Goal: Task Accomplishment & Management: Manage account settings

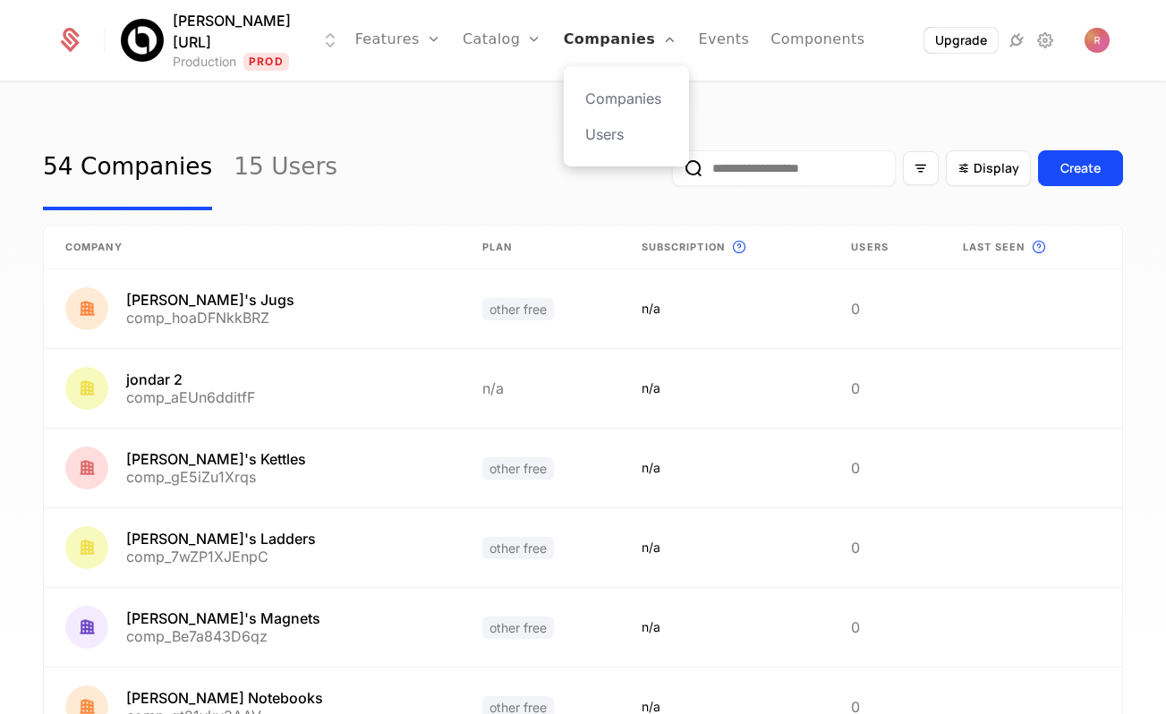
click at [574, 33] on link "Companies" at bounding box center [621, 40] width 114 height 81
click at [761, 166] on input "email" at bounding box center [784, 168] width 224 height 36
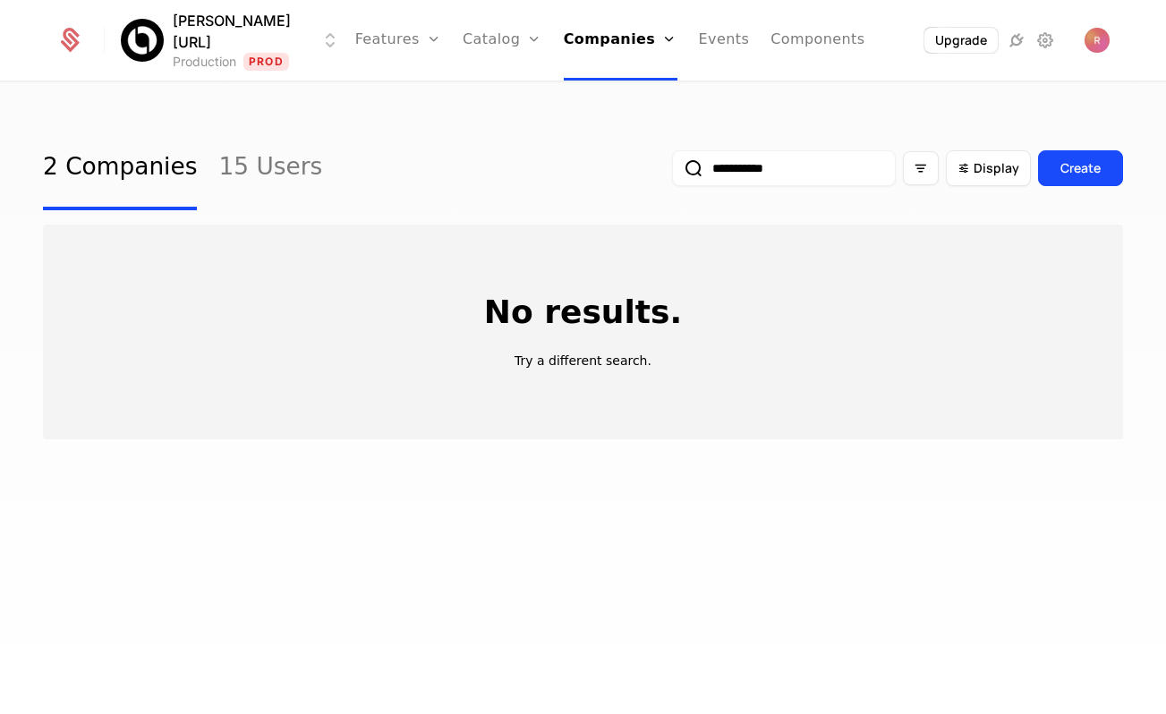
type input "**********"
click at [672, 172] on button "submit" at bounding box center [672, 172] width 0 height 0
click at [92, 139] on link "2 Companies" at bounding box center [120, 168] width 154 height 84
click at [92, 174] on link "2 Companies" at bounding box center [120, 168] width 154 height 84
click at [757, 155] on input "**********" at bounding box center [784, 168] width 224 height 36
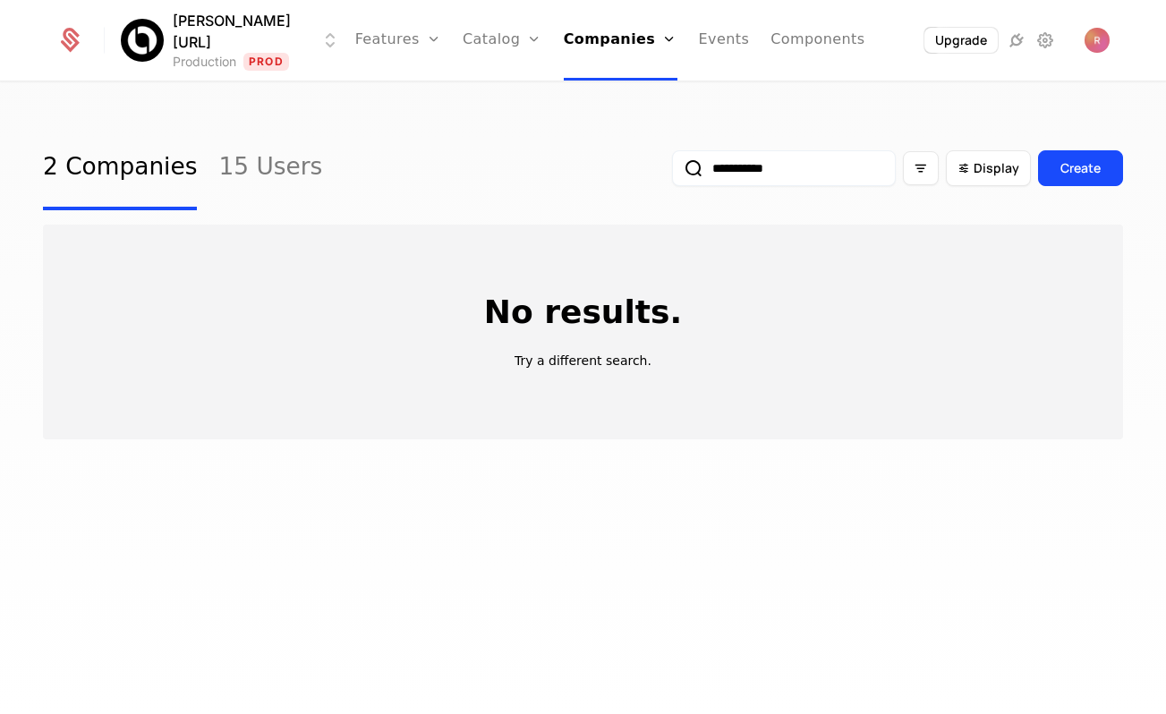
click at [672, 172] on button "submit" at bounding box center [672, 172] width 0 height 0
click at [250, 146] on link "15 Users" at bounding box center [270, 168] width 104 height 84
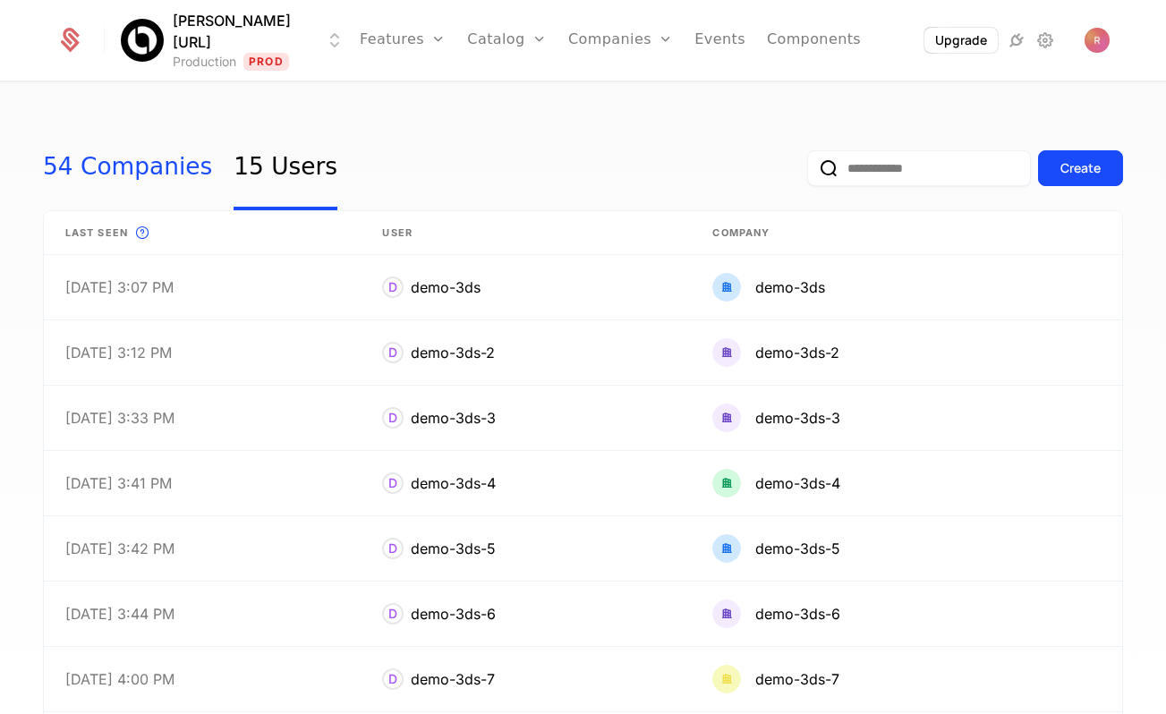
click at [123, 167] on link "54 Companies" at bounding box center [127, 168] width 169 height 84
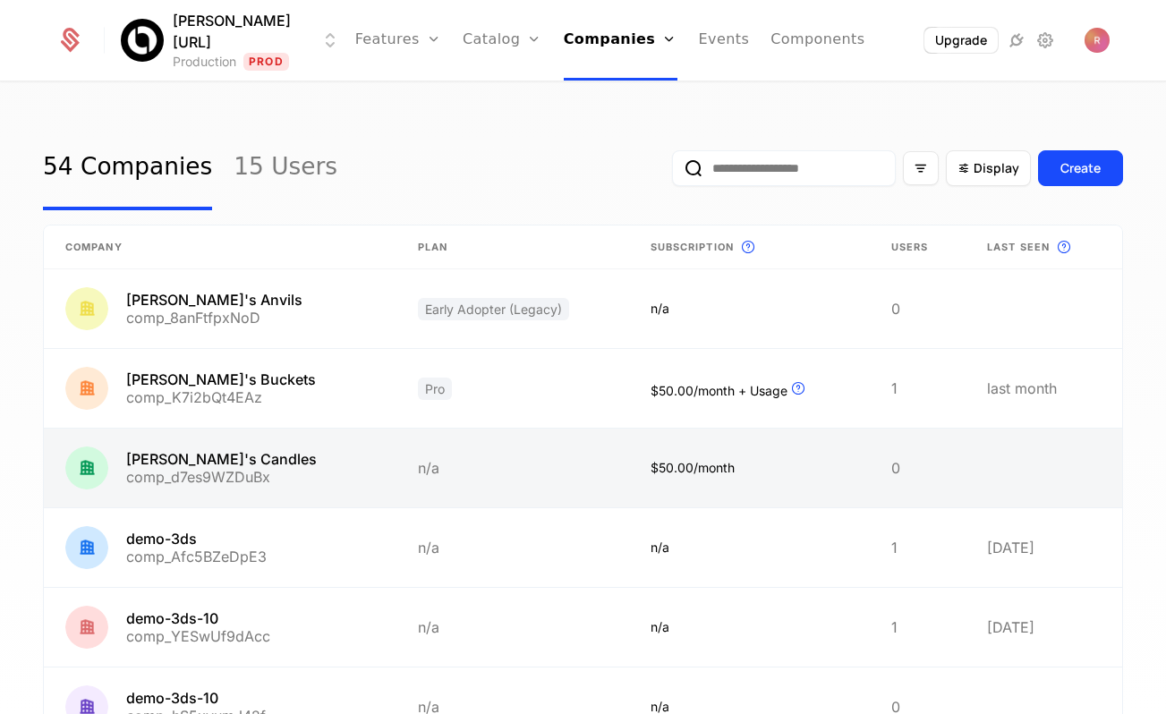
scroll to position [473, 0]
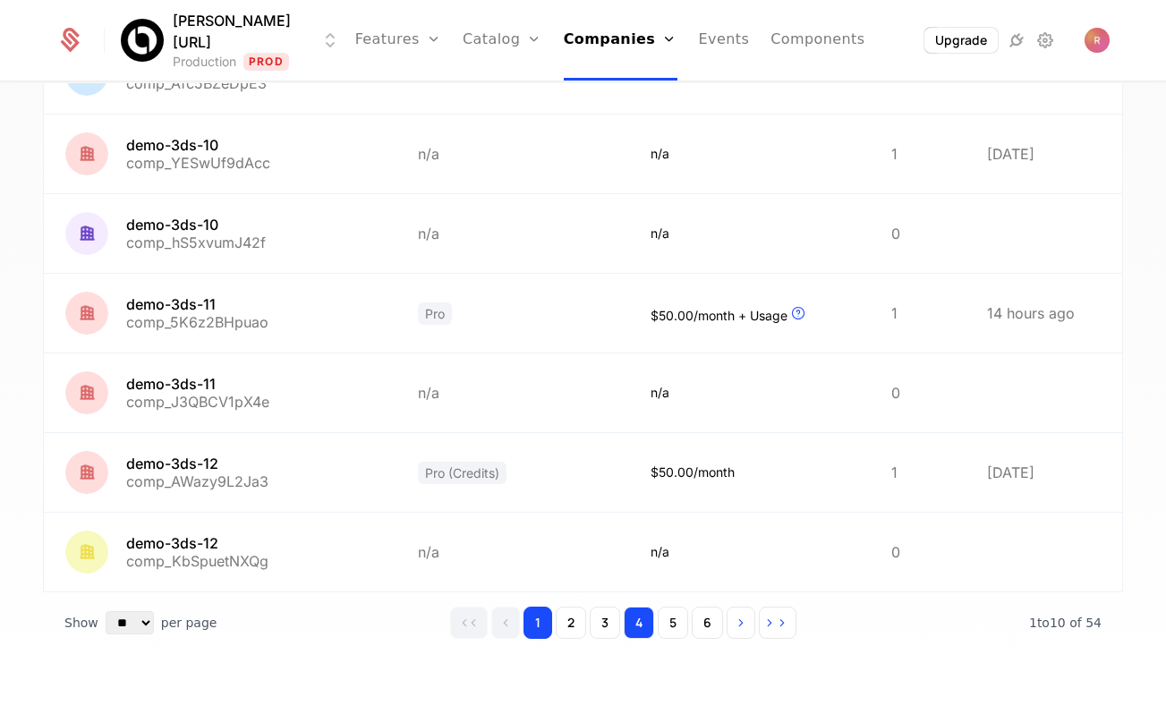
click at [638, 612] on button "4" at bounding box center [639, 623] width 30 height 32
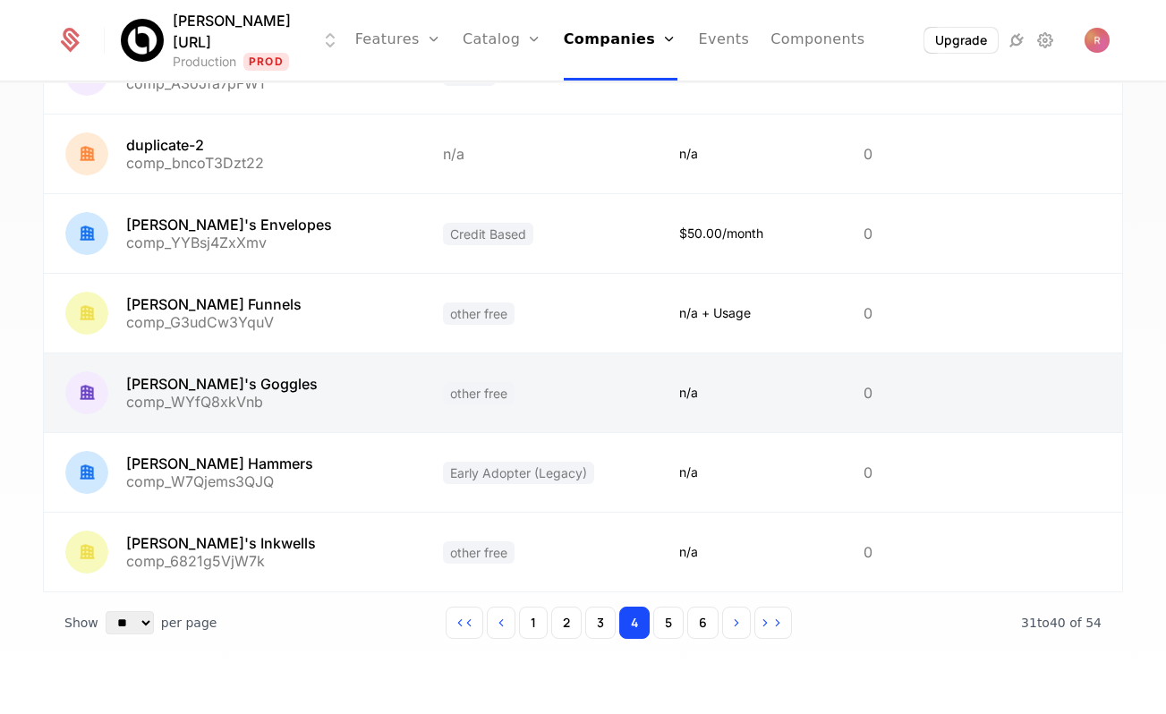
scroll to position [160, 0]
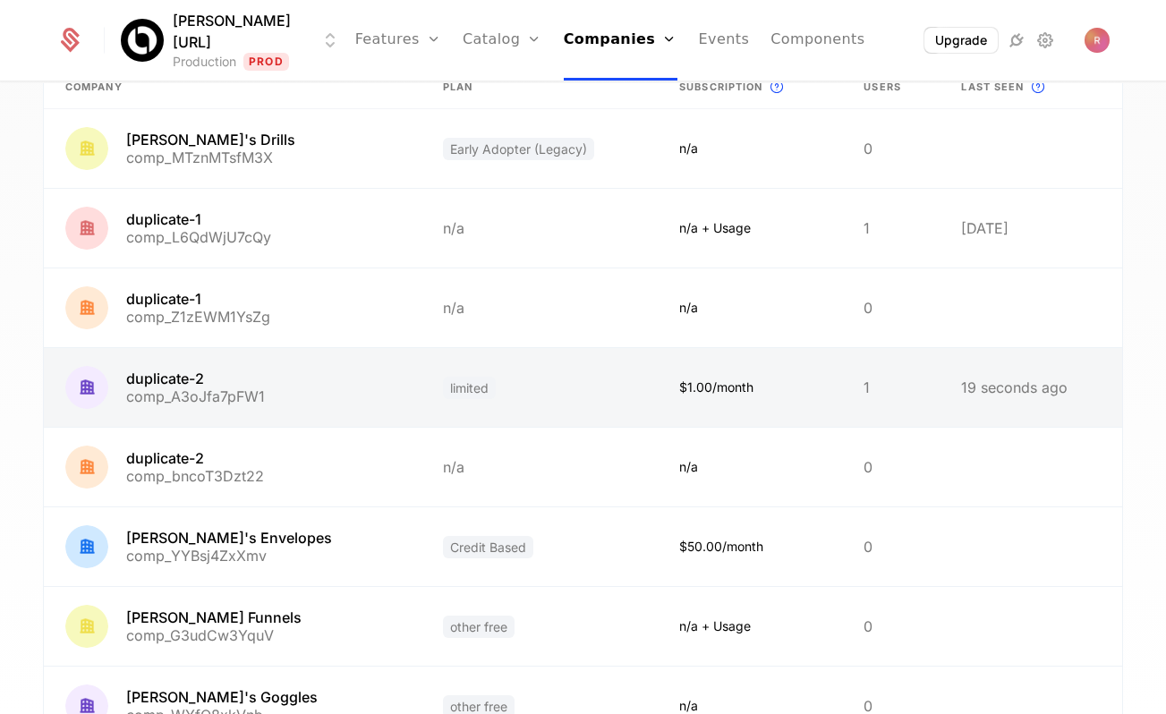
click at [250, 373] on link at bounding box center [233, 387] width 378 height 79
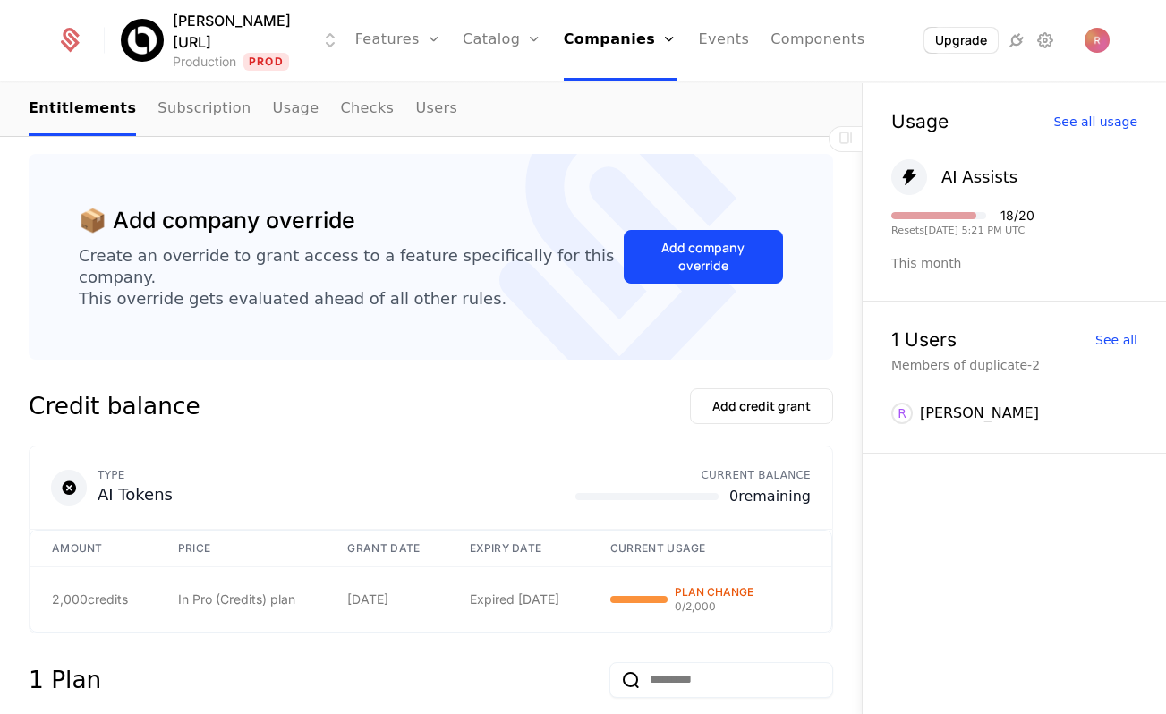
scroll to position [887, 0]
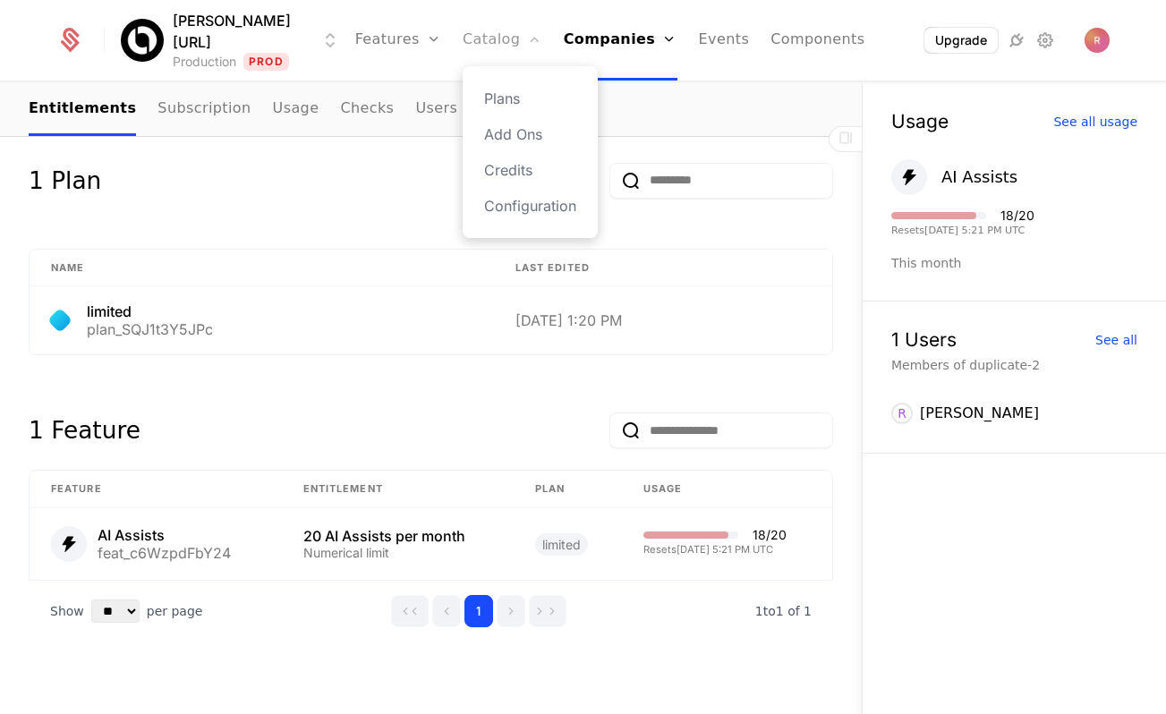
click at [477, 25] on link "Catalog" at bounding box center [503, 40] width 80 height 81
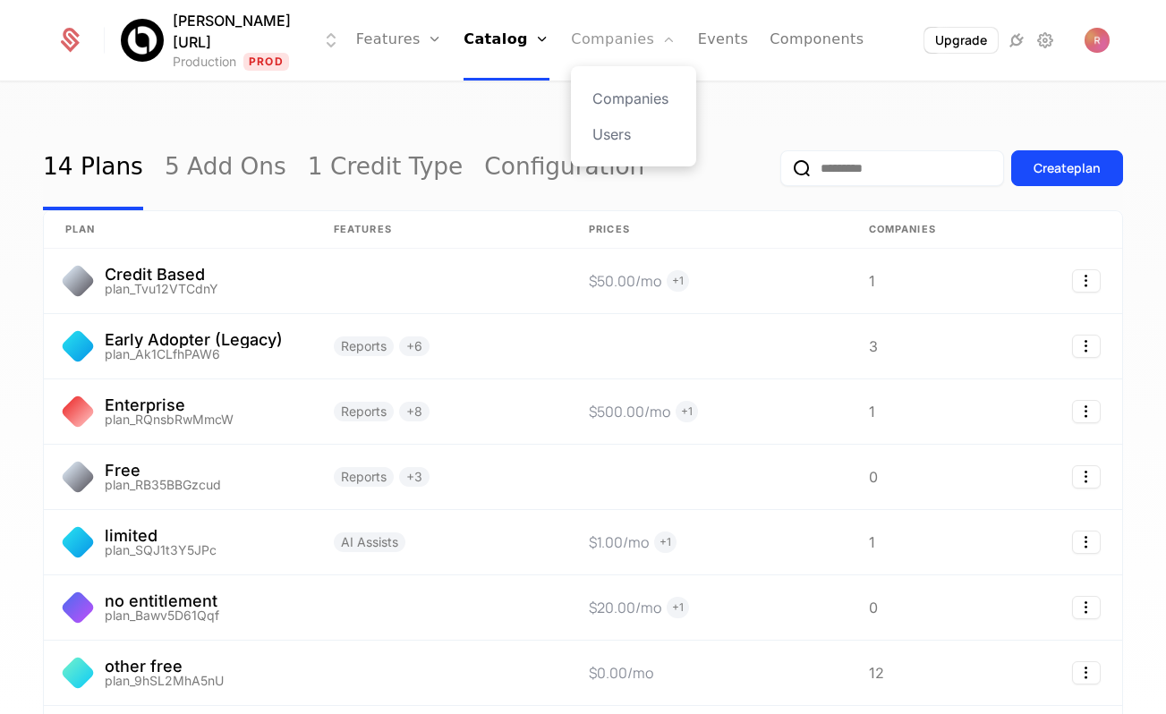
click at [571, 40] on link "Companies" at bounding box center [623, 40] width 105 height 81
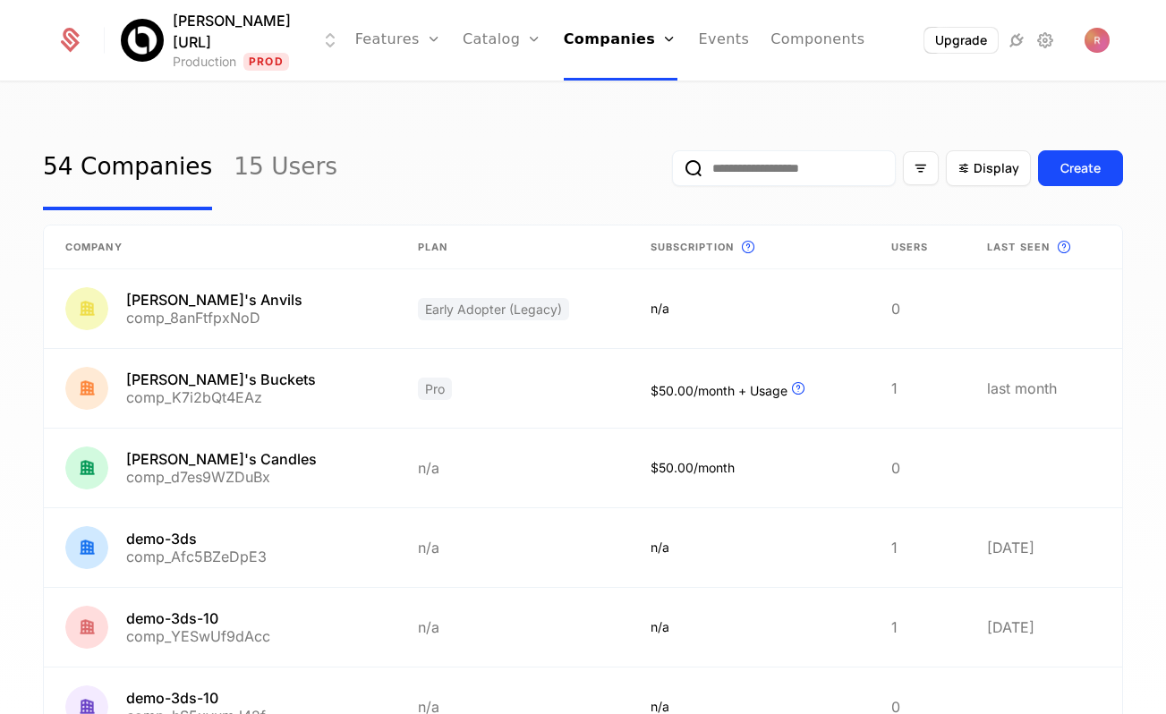
click at [731, 179] on input "email" at bounding box center [784, 168] width 224 height 36
type input "**********"
click at [672, 172] on button "submit" at bounding box center [672, 172] width 0 height 0
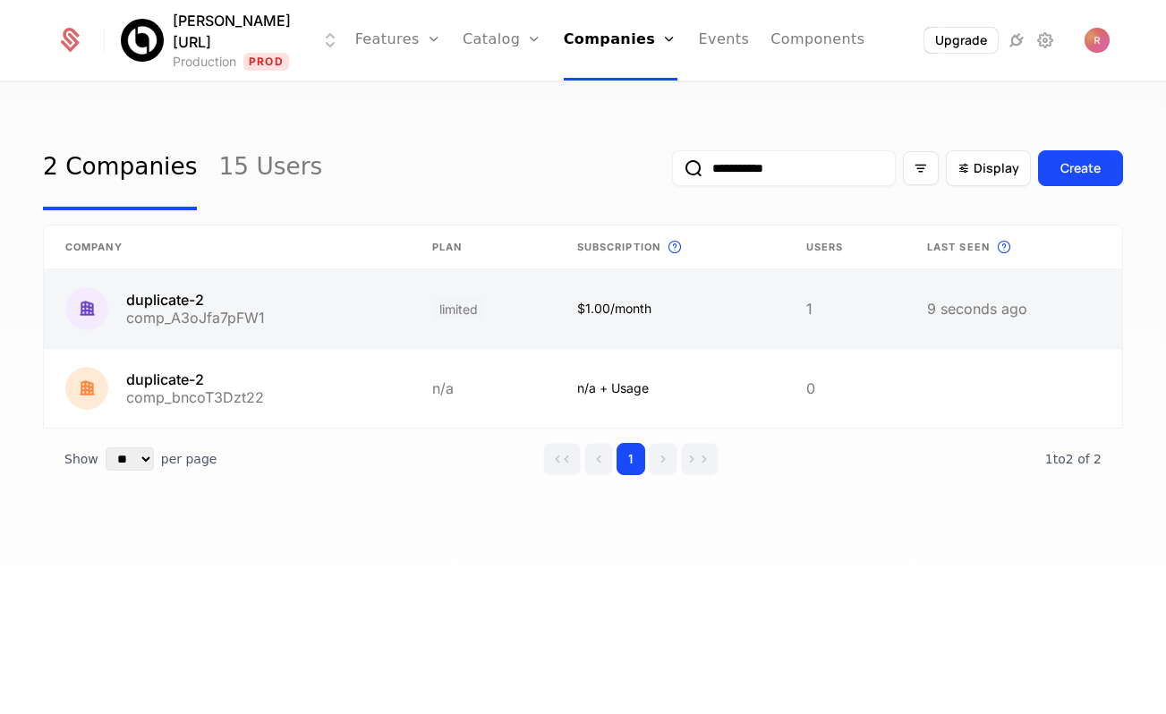
click at [266, 307] on link at bounding box center [227, 308] width 367 height 79
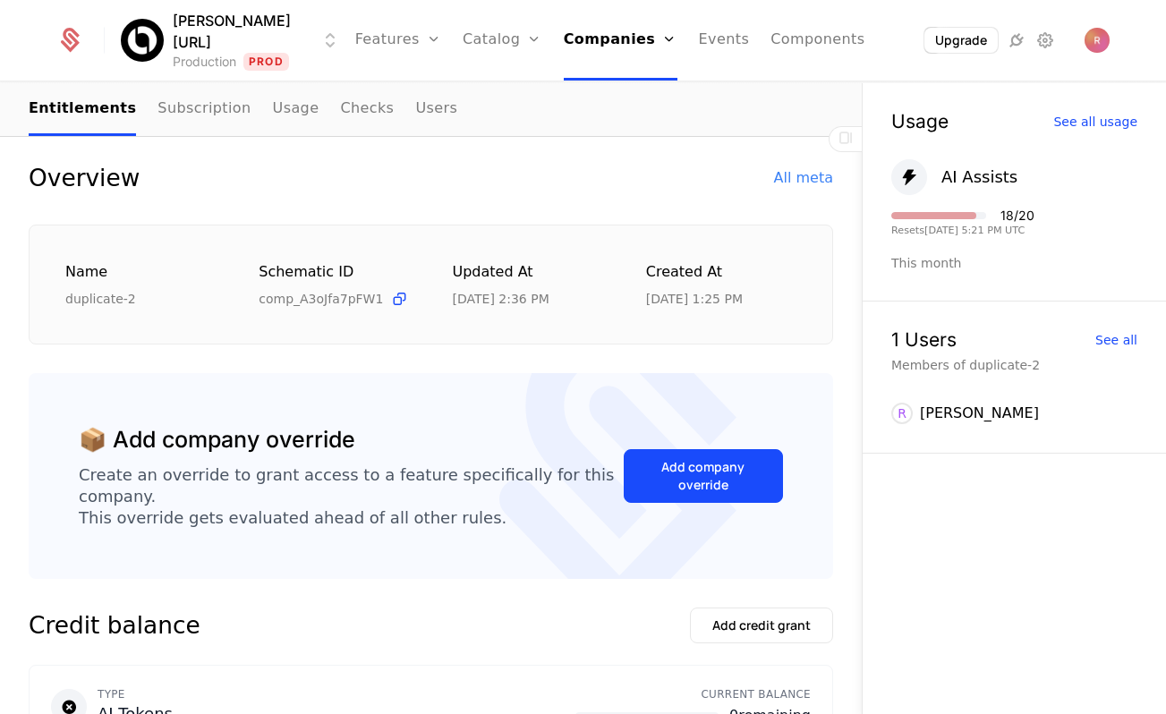
scroll to position [411, 0]
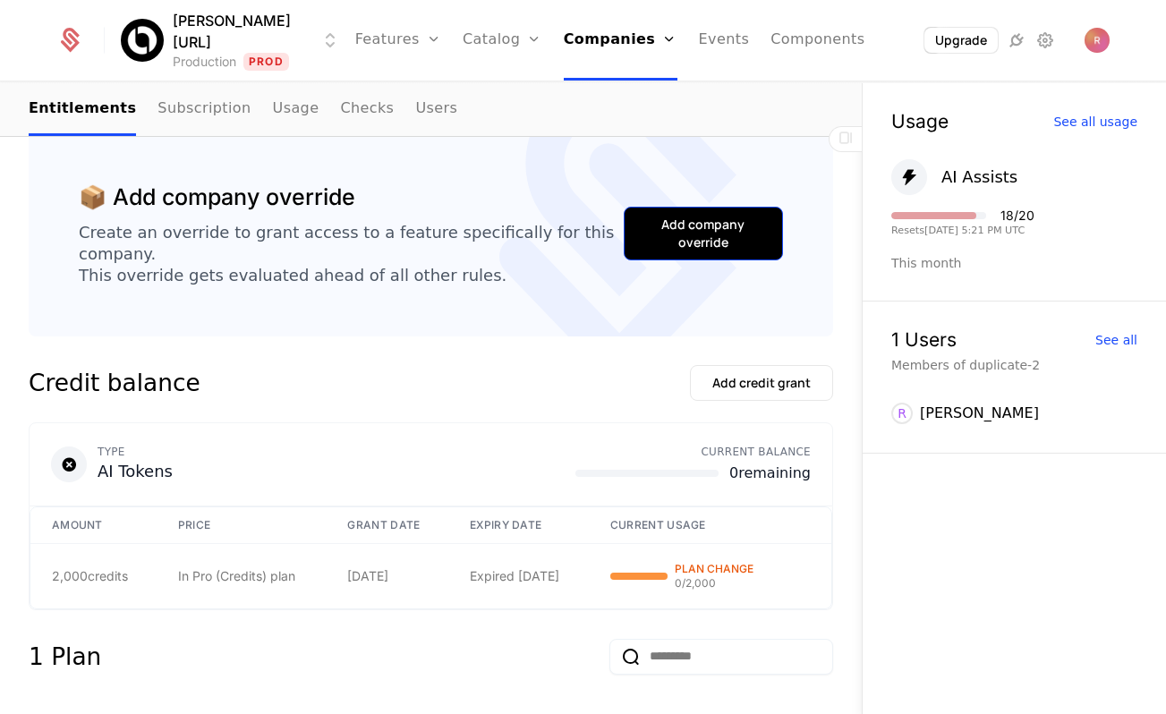
click at [693, 216] on div "Add company override" at bounding box center [703, 234] width 115 height 36
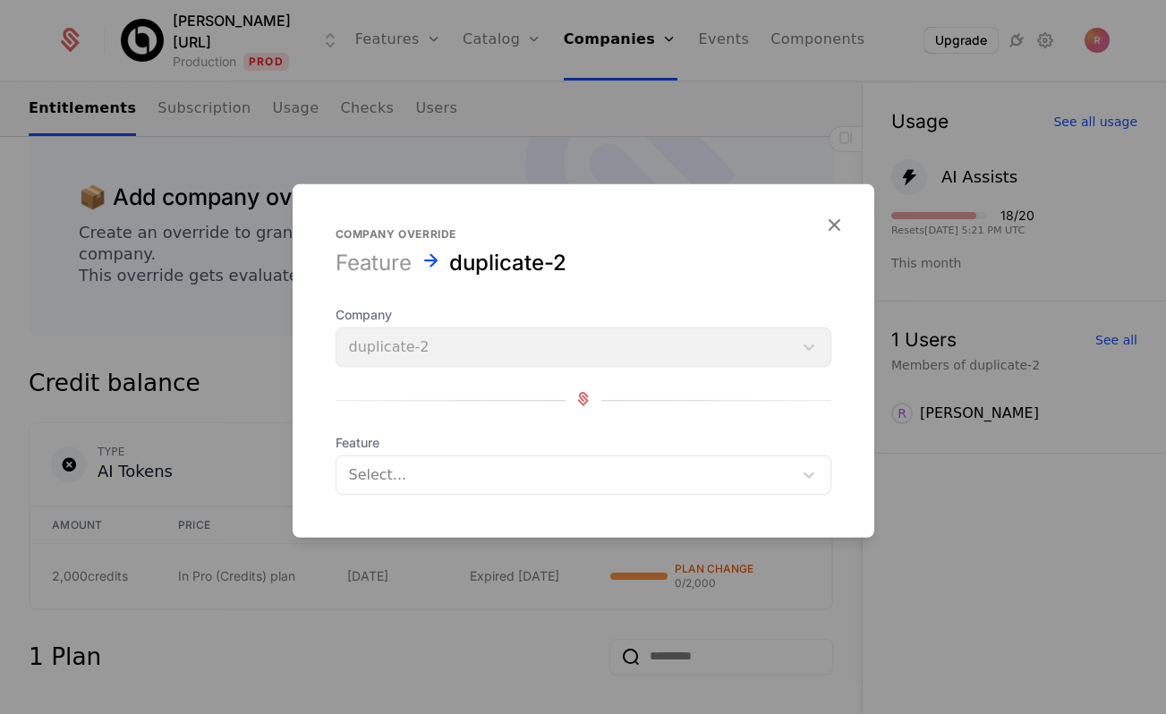
click at [426, 459] on div "Select..." at bounding box center [564, 475] width 456 height 32
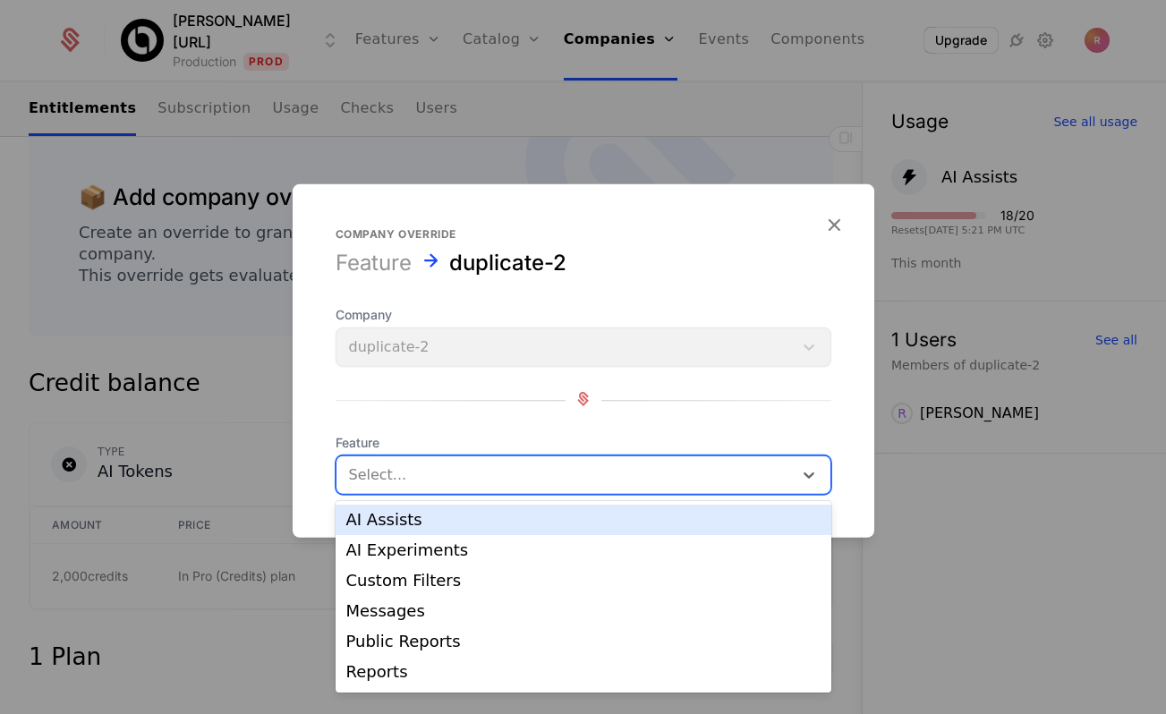
click at [420, 517] on div "AI Assists" at bounding box center [583, 520] width 474 height 16
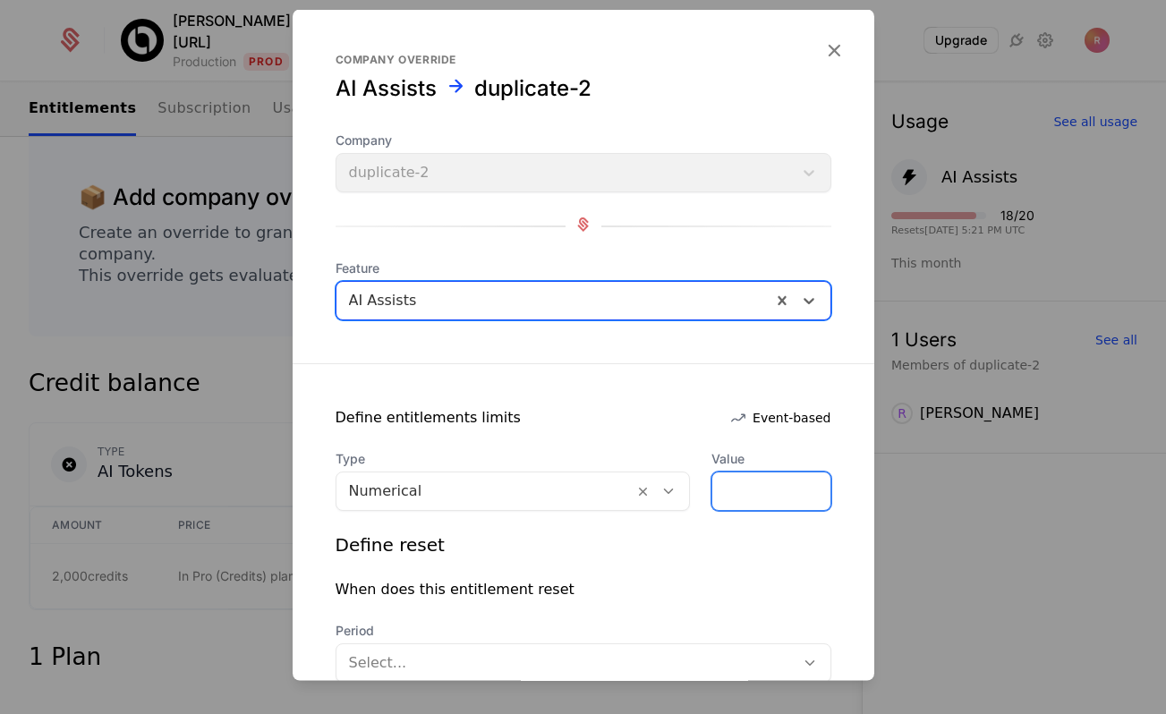
click at [761, 500] on input "*" at bounding box center [770, 491] width 117 height 38
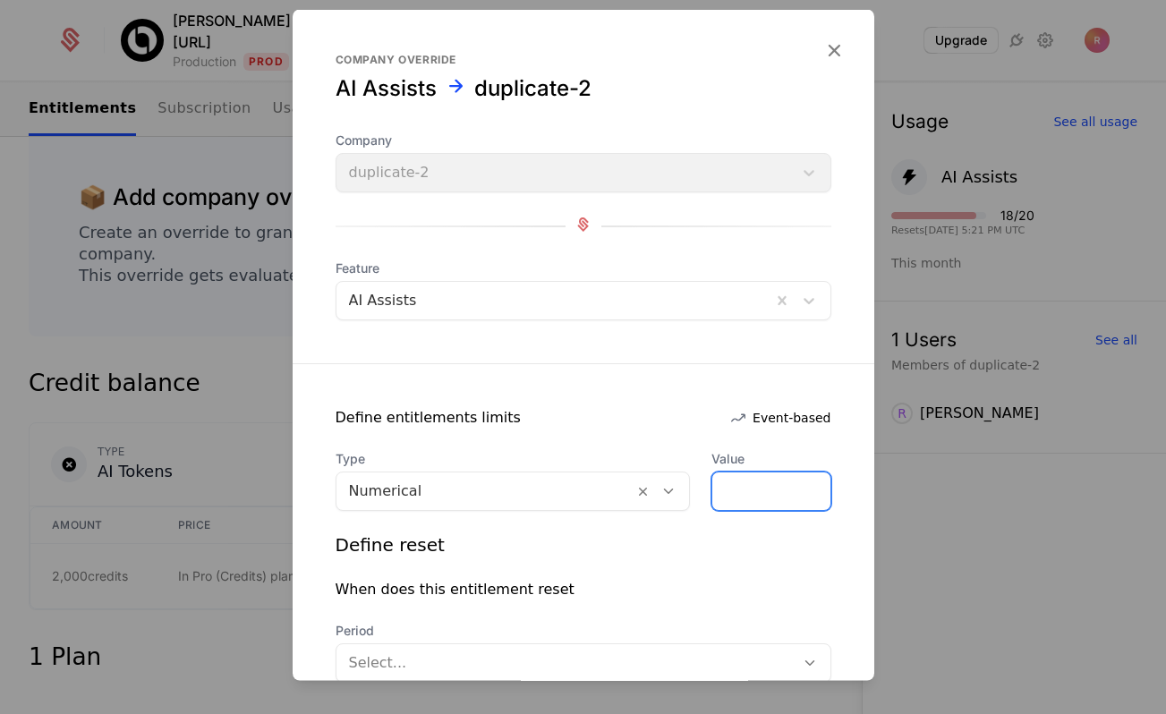
type input "**"
click at [710, 334] on form "Company override AI Assists duplicate-2 Company duplicate-2 Feature AI Assists …" at bounding box center [583, 604] width 581 height 1188
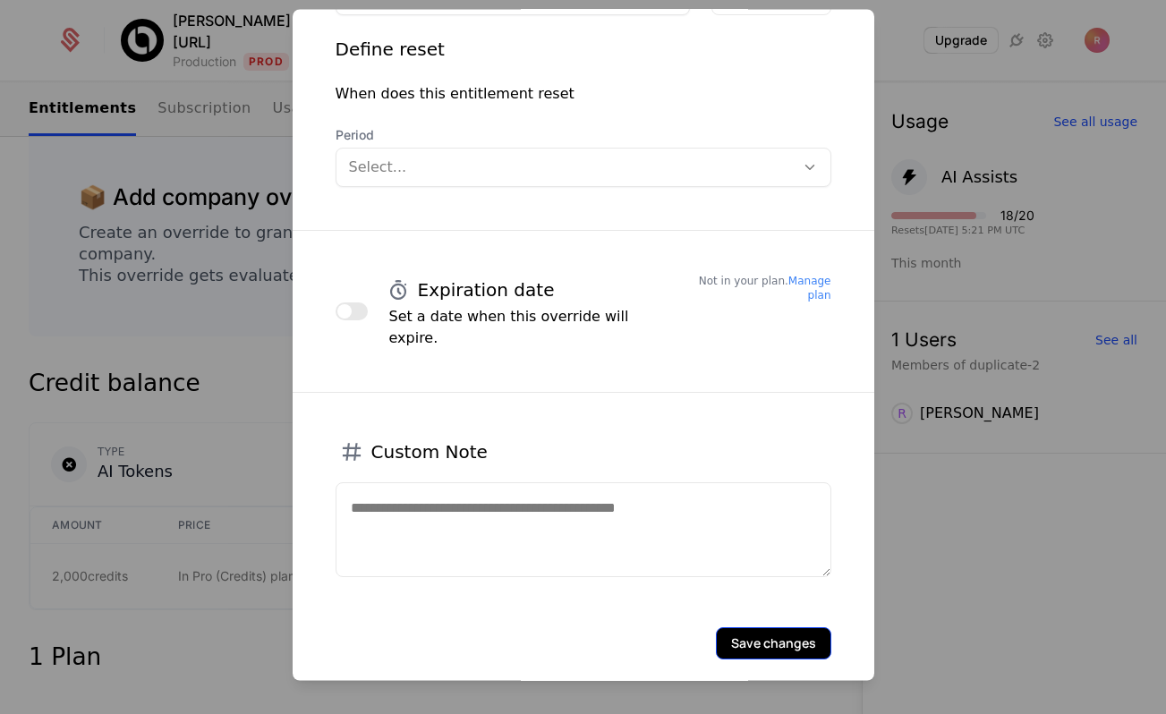
click at [760, 628] on button "Save changes" at bounding box center [773, 644] width 115 height 32
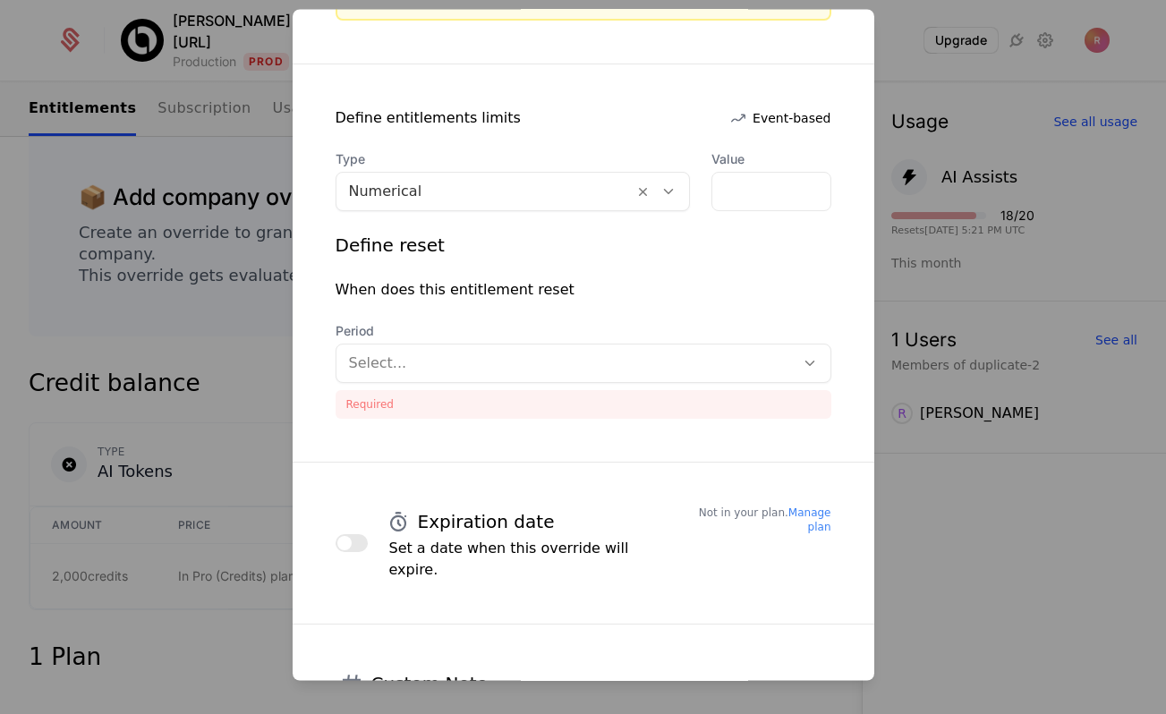
scroll to position [356, 0]
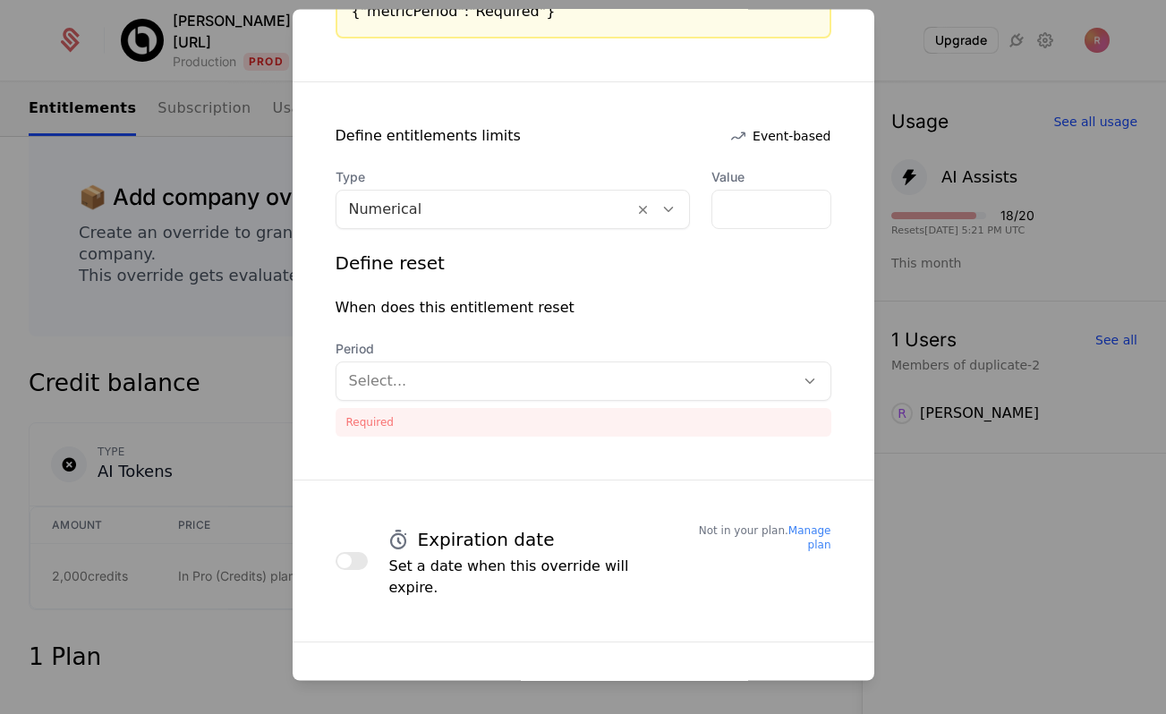
click at [582, 377] on div at bounding box center [565, 381] width 433 height 25
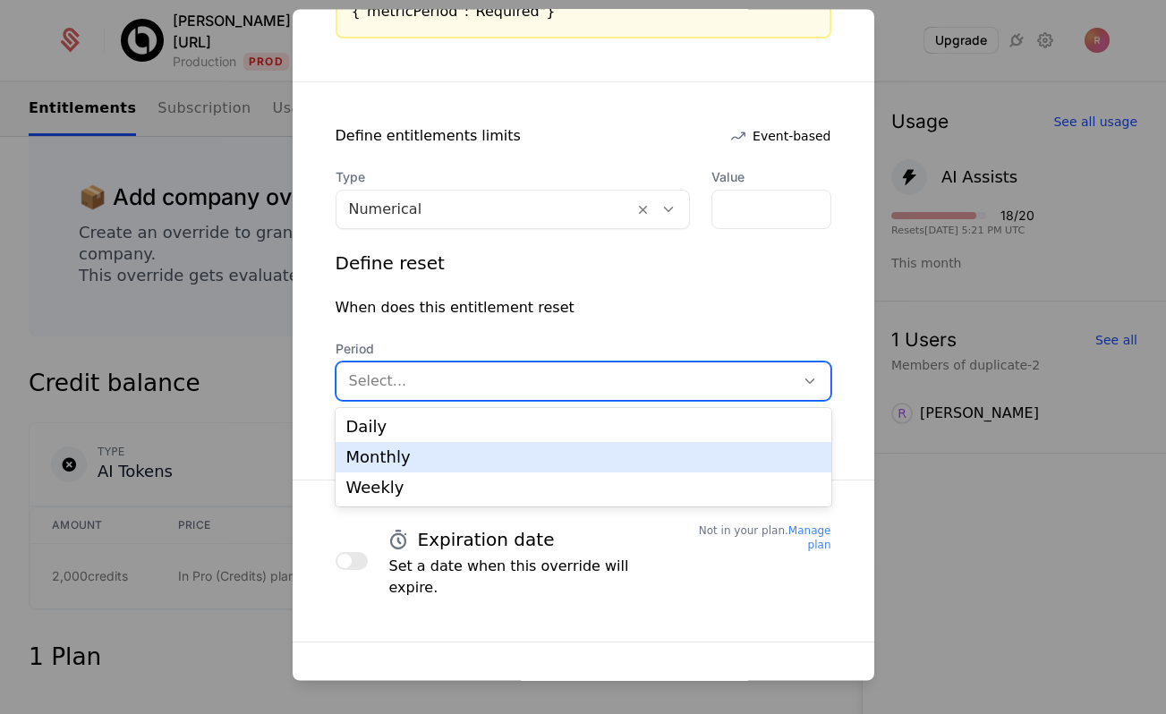
click at [483, 452] on div "Monthly" at bounding box center [583, 457] width 474 height 16
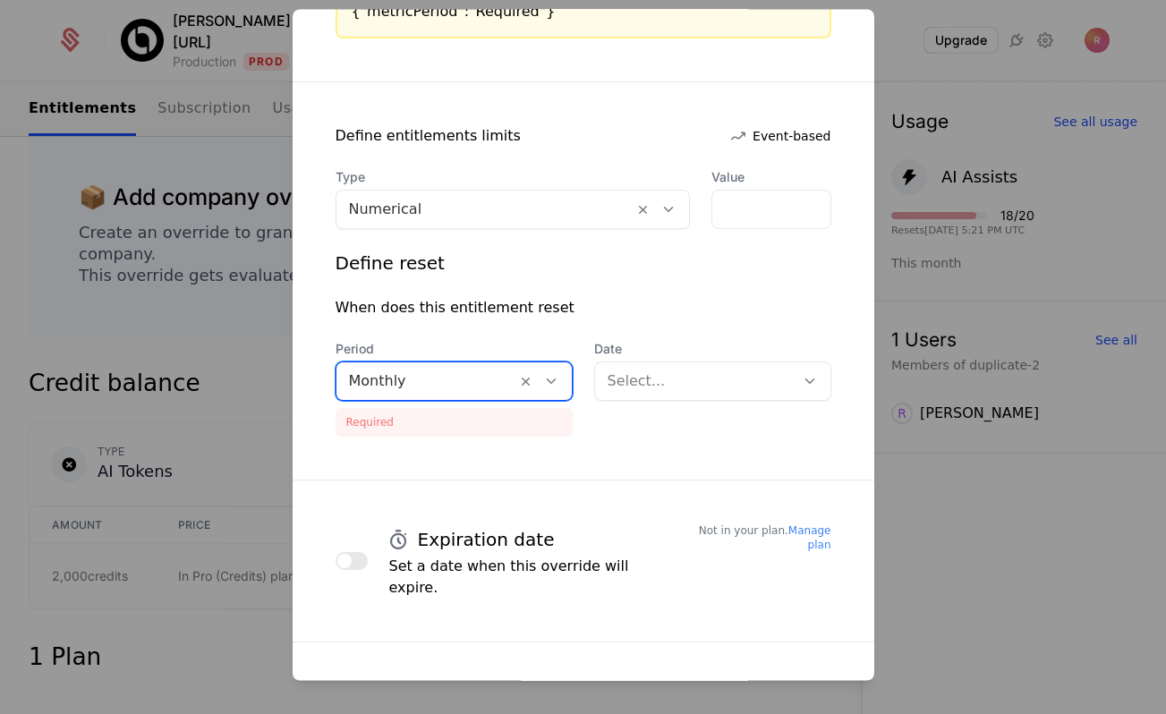
scroll to position [606, 0]
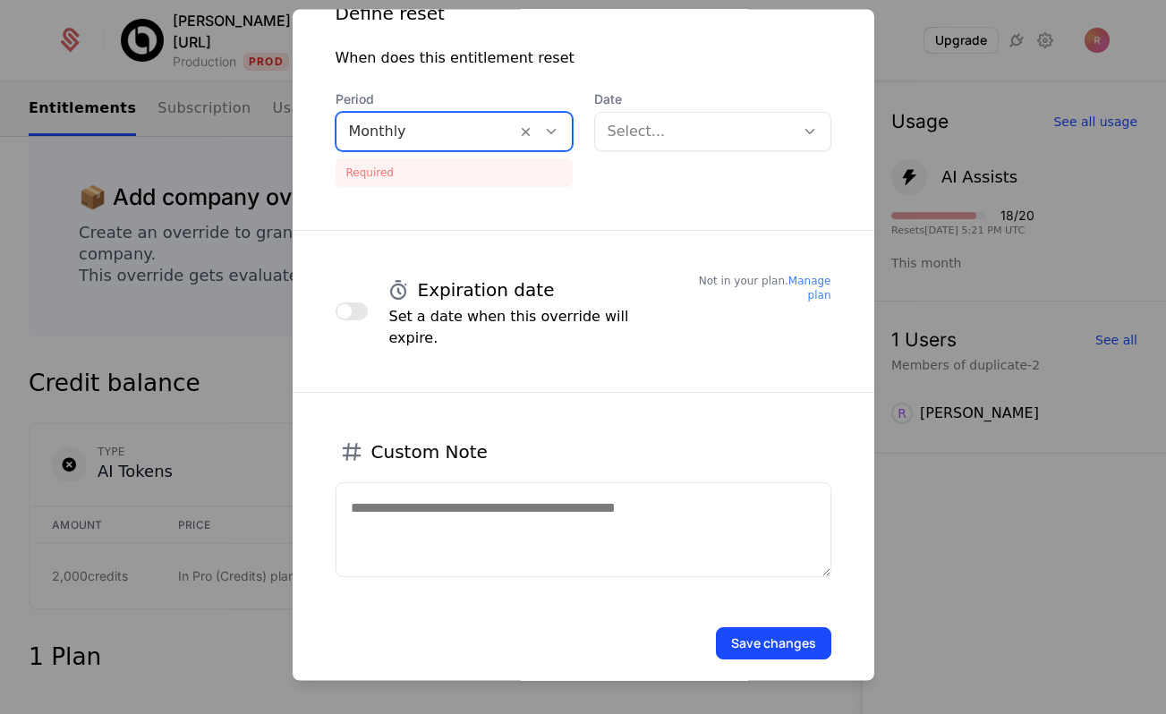
click at [639, 134] on div at bounding box center [694, 132] width 174 height 25
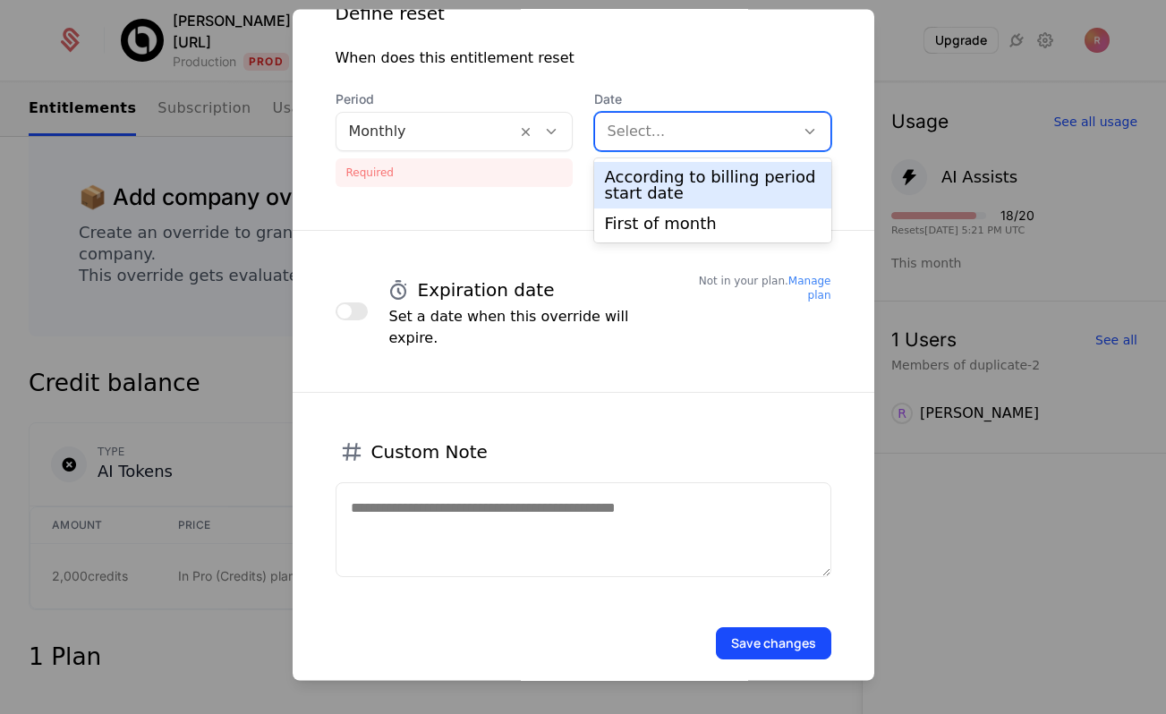
click at [623, 183] on div "According to billing period start date" at bounding box center [713, 185] width 216 height 32
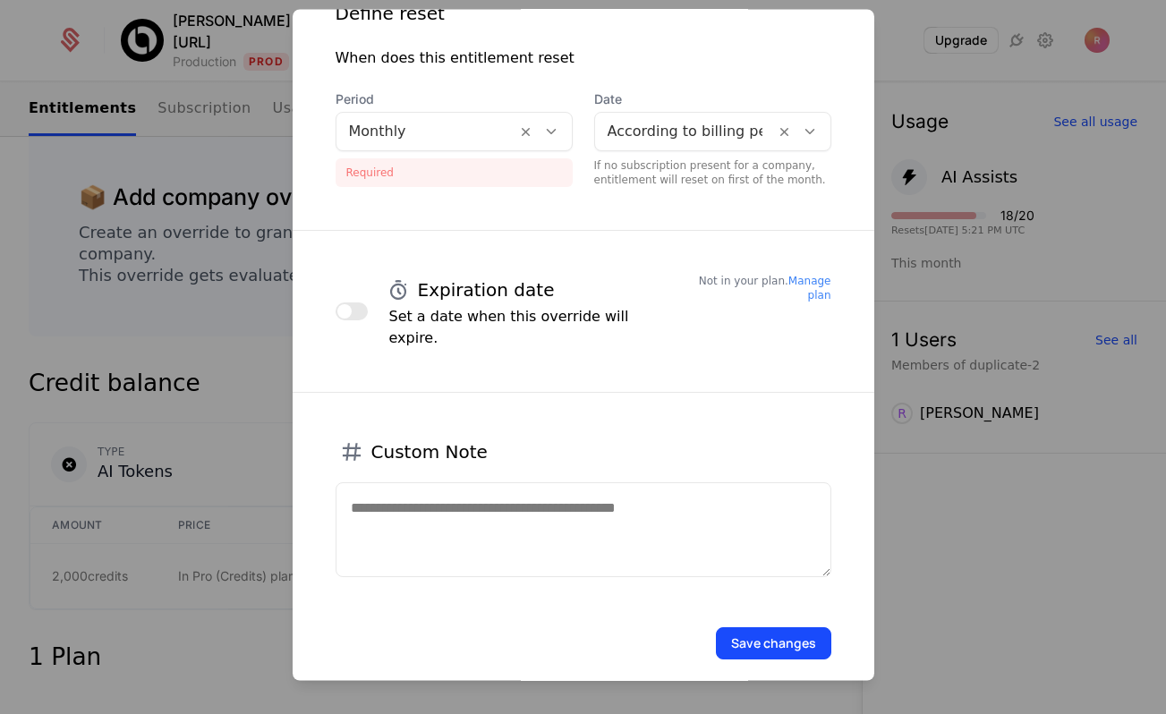
click at [974, 543] on div at bounding box center [583, 357] width 1166 height 714
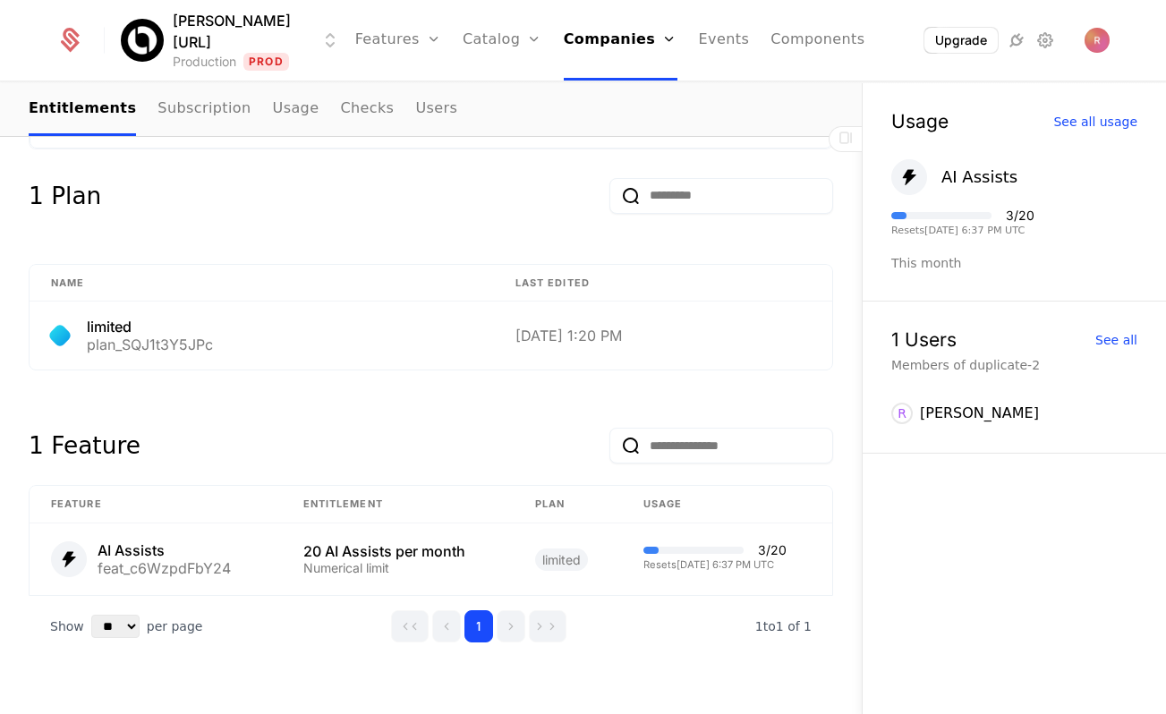
scroll to position [905, 0]
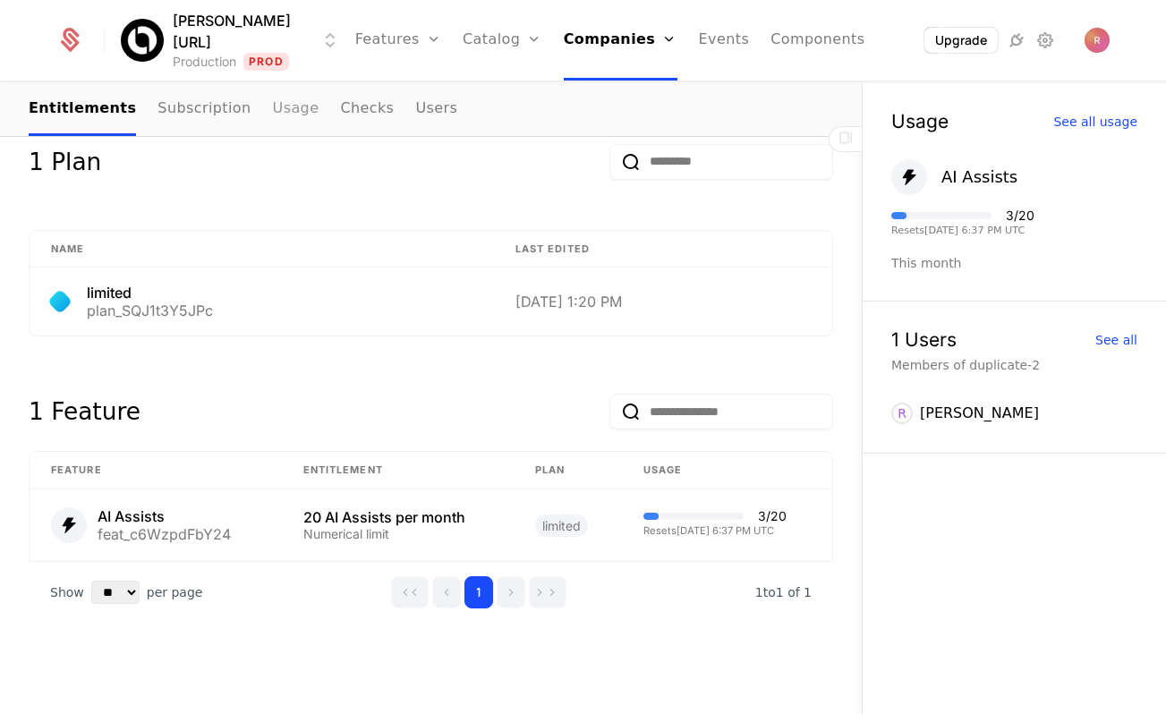
click at [273, 102] on link "Usage" at bounding box center [296, 109] width 47 height 53
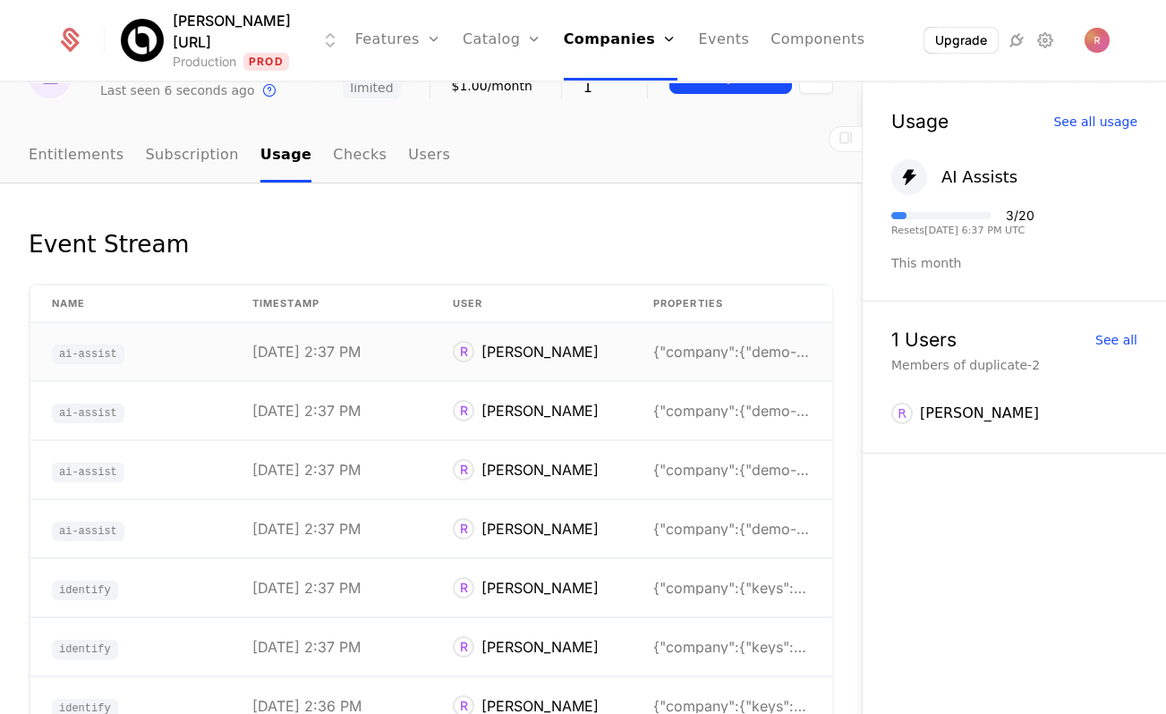
scroll to position [68, 0]
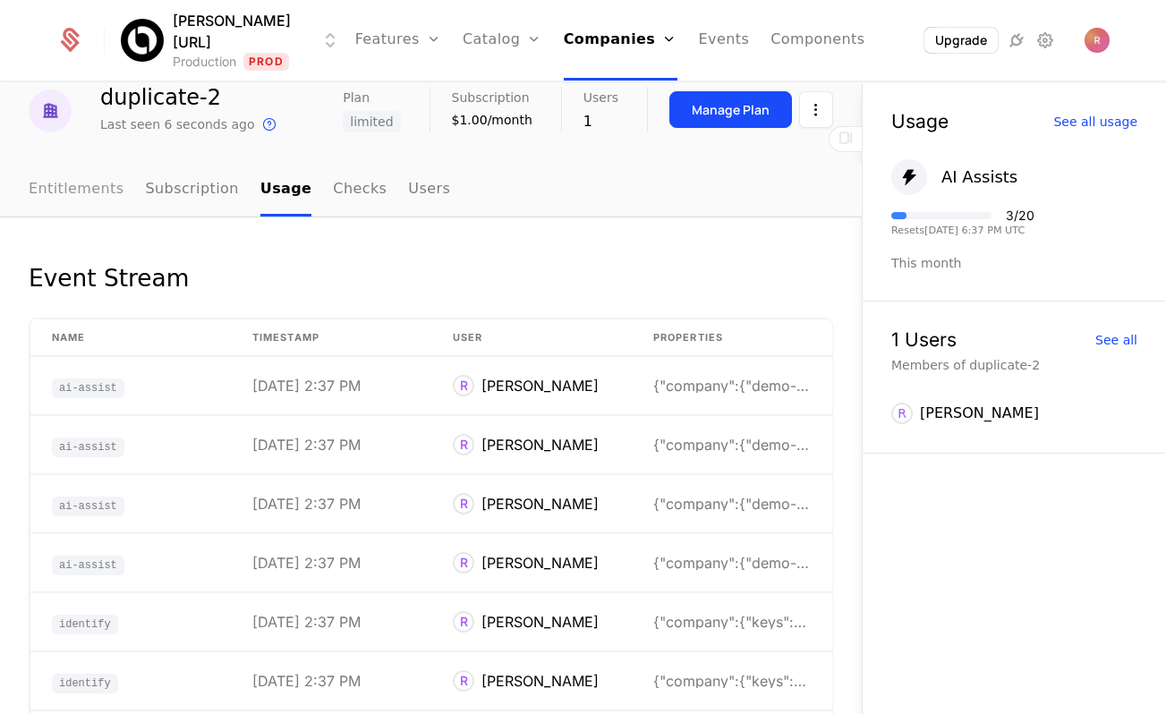
click at [63, 199] on link "Entitlements" at bounding box center [77, 190] width 96 height 53
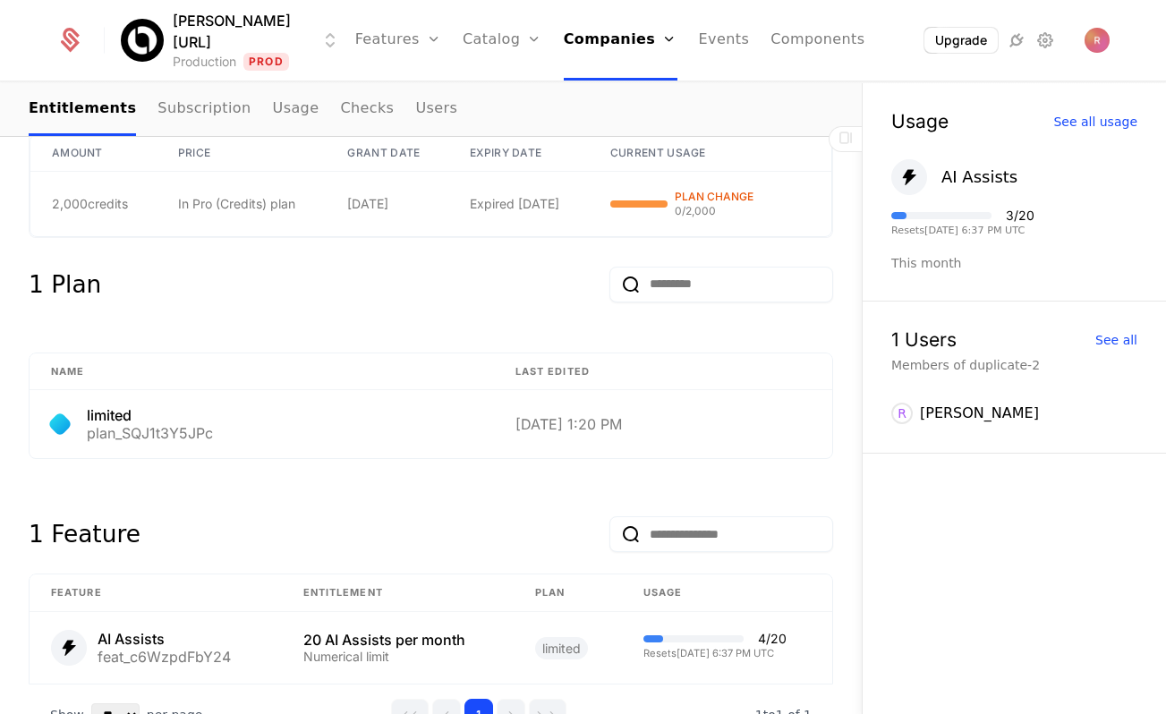
scroll to position [901, 0]
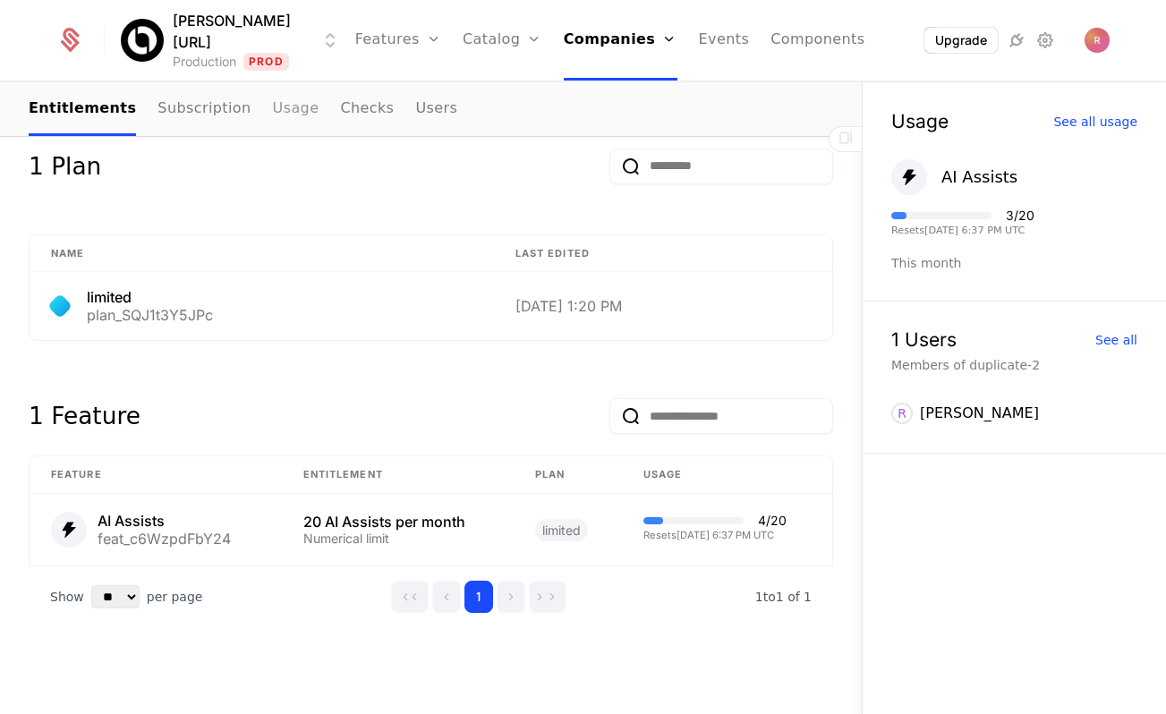
click at [273, 125] on link "Usage" at bounding box center [296, 109] width 47 height 53
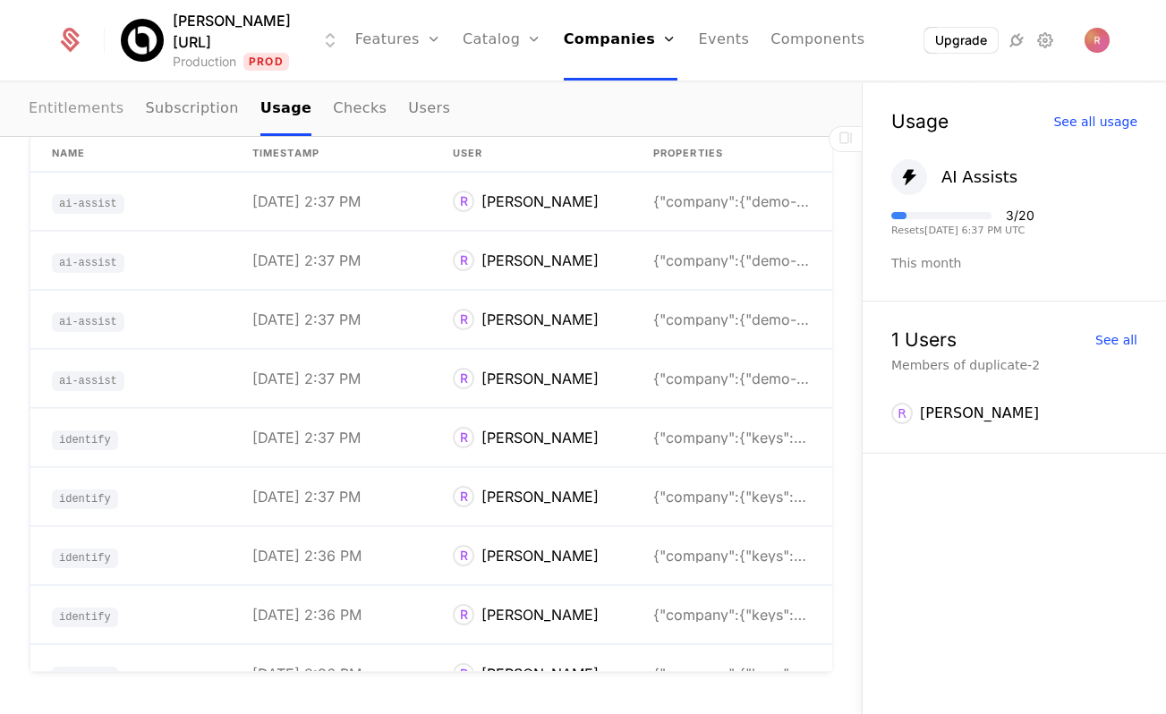
click at [89, 120] on link "Entitlements" at bounding box center [77, 109] width 96 height 53
